Goal: Find specific page/section: Find specific page/section

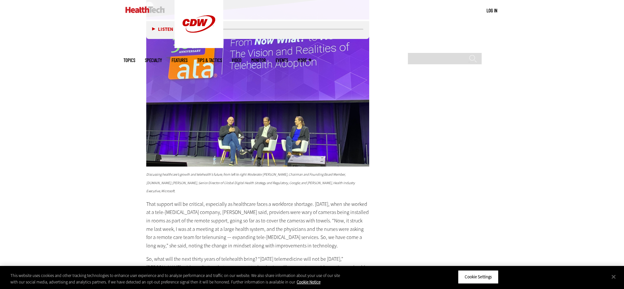
scroll to position [1691, 0]
